Goal: Book appointment/travel/reservation

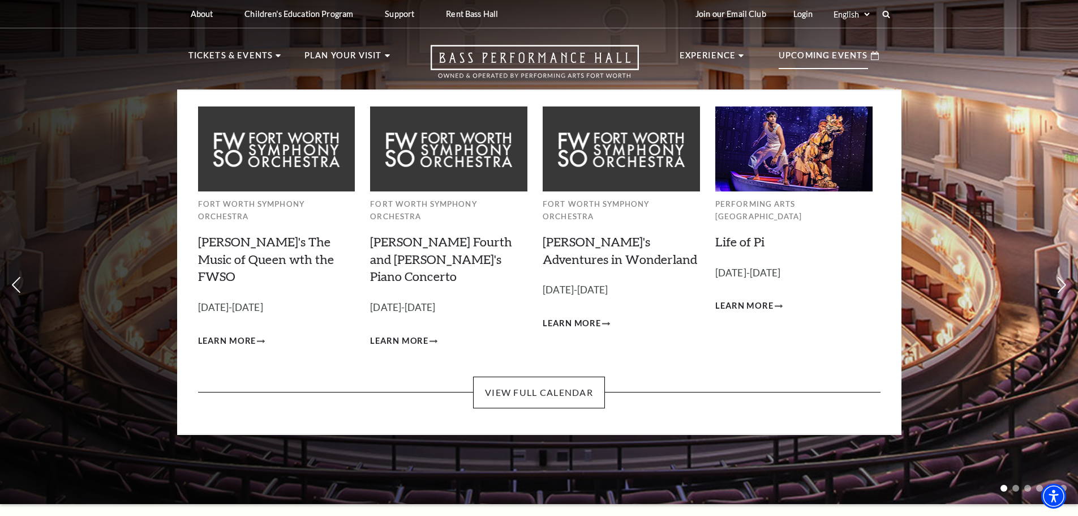
click at [845, 61] on p "Upcoming Events" at bounding box center [823, 59] width 89 height 20
click at [541, 376] on link "View Full Calendar" at bounding box center [539, 392] width 132 height 32
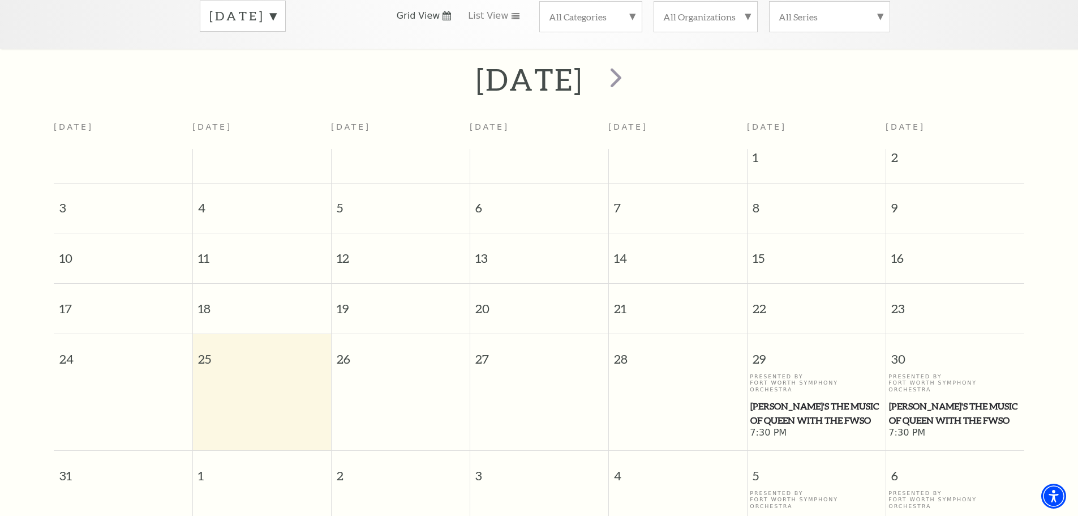
scroll to position [157, 0]
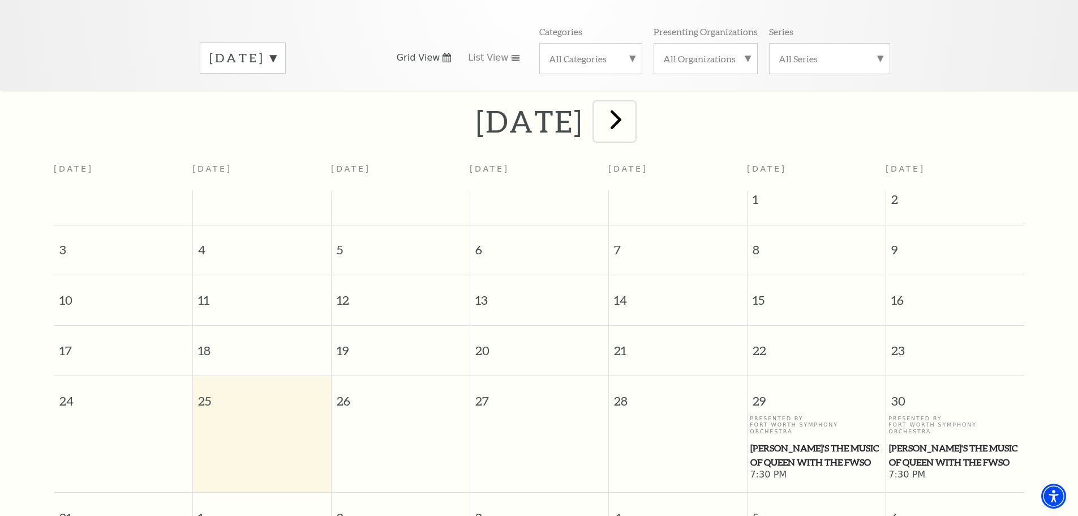
click at [632, 109] on span "next" at bounding box center [616, 119] width 32 height 32
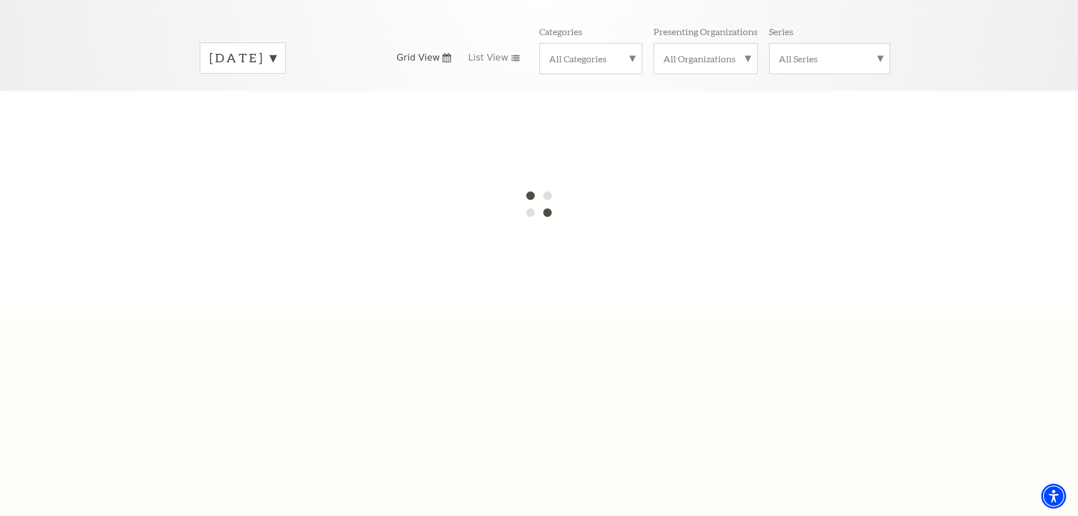
click at [286, 42] on div "August 2025" at bounding box center [243, 57] width 86 height 31
click at [276, 70] on label "September 2025" at bounding box center [242, 82] width 67 height 24
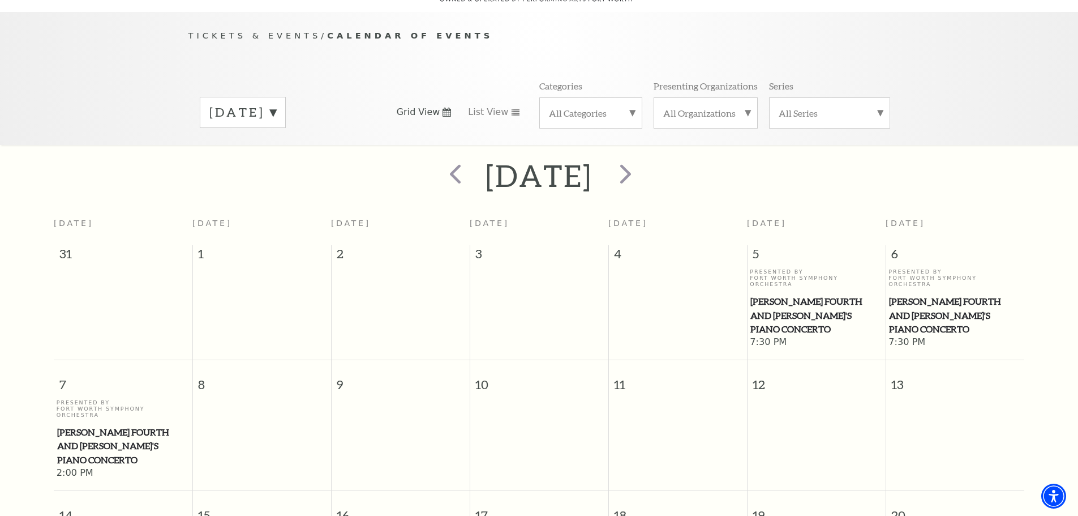
scroll to position [100, 0]
